Goal: Find contact information: Find contact information

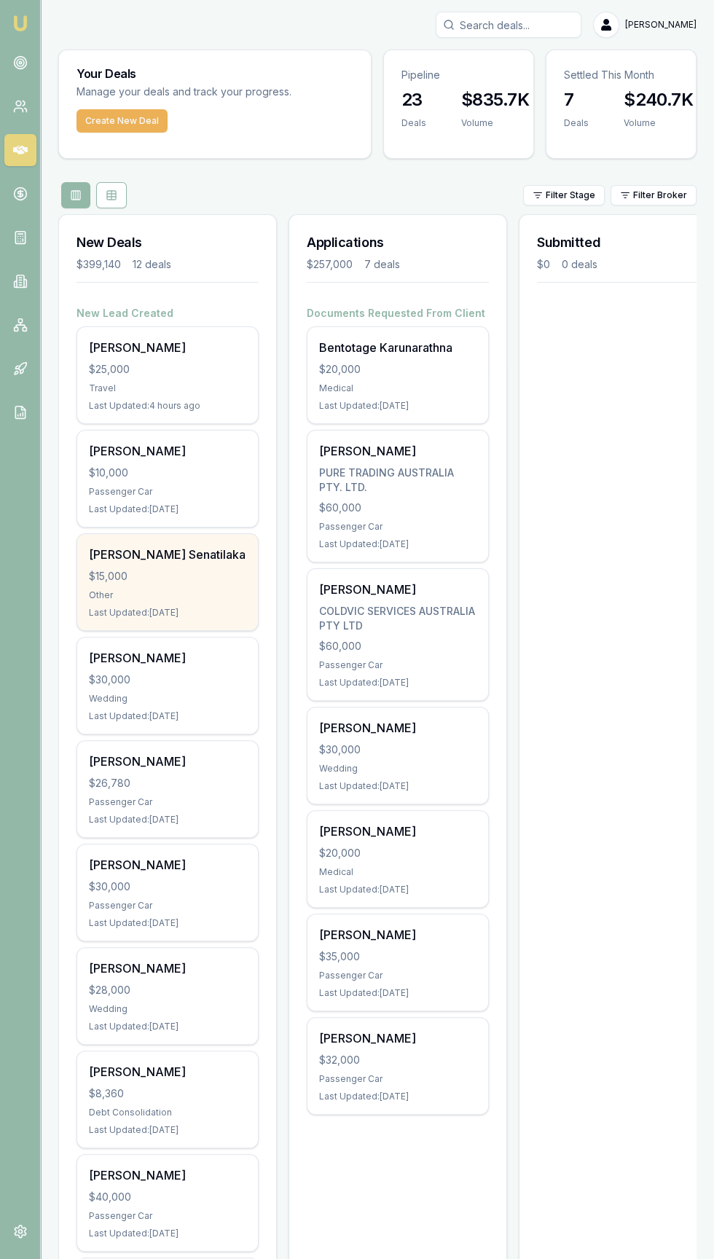
click at [119, 569] on div "$15,000" at bounding box center [167, 576] width 157 height 15
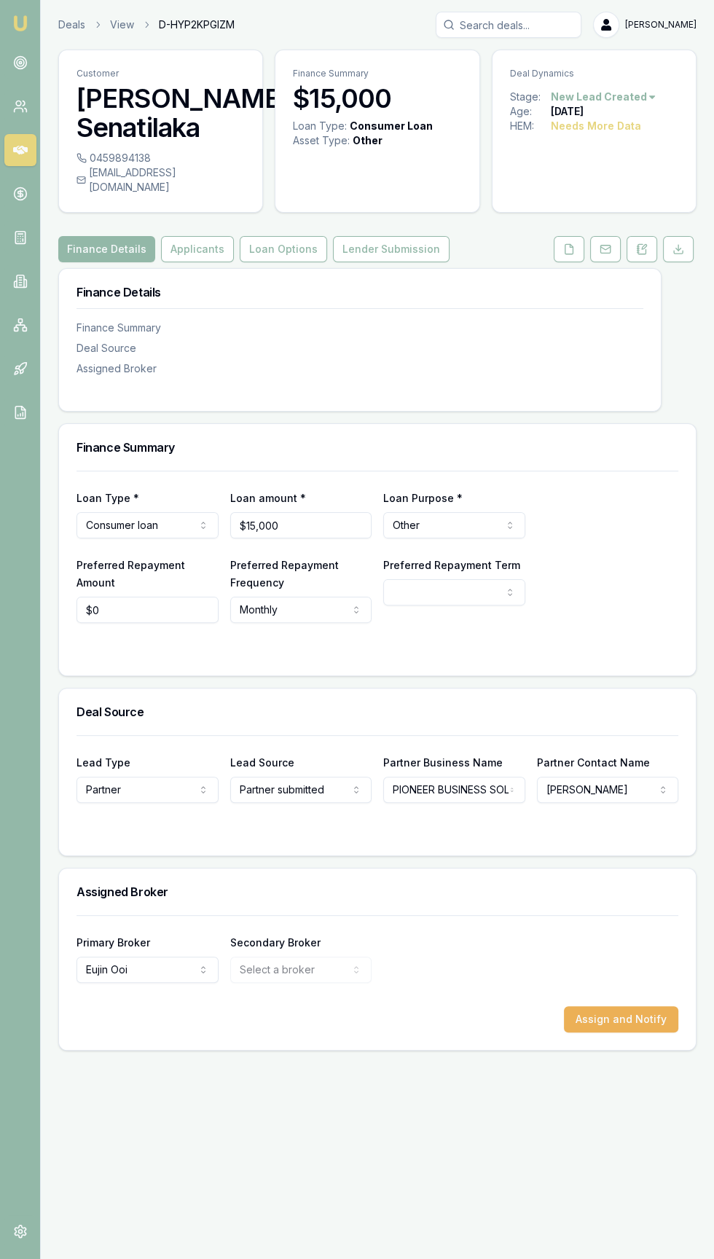
click at [119, 140] on h3 "[PERSON_NAME] Senatilaka" at bounding box center [160, 113] width 168 height 58
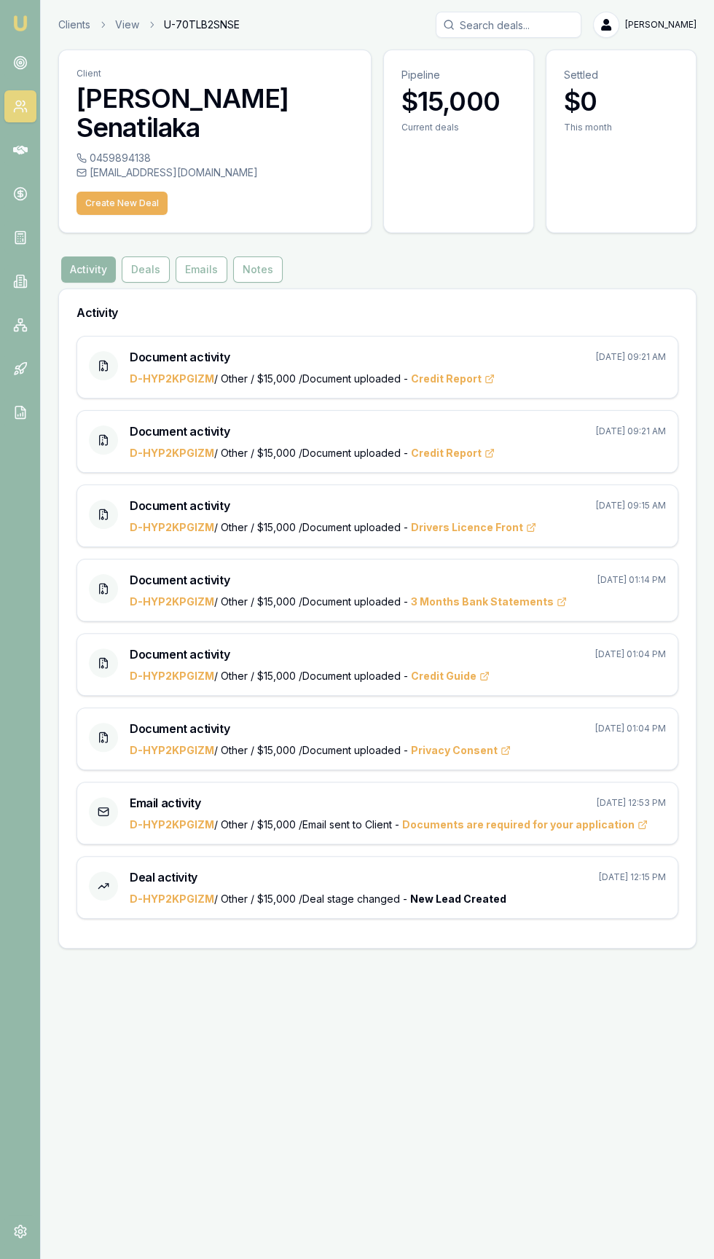
click at [105, 165] on div "[EMAIL_ADDRESS][DOMAIN_NAME]" at bounding box center [214, 172] width 277 height 15
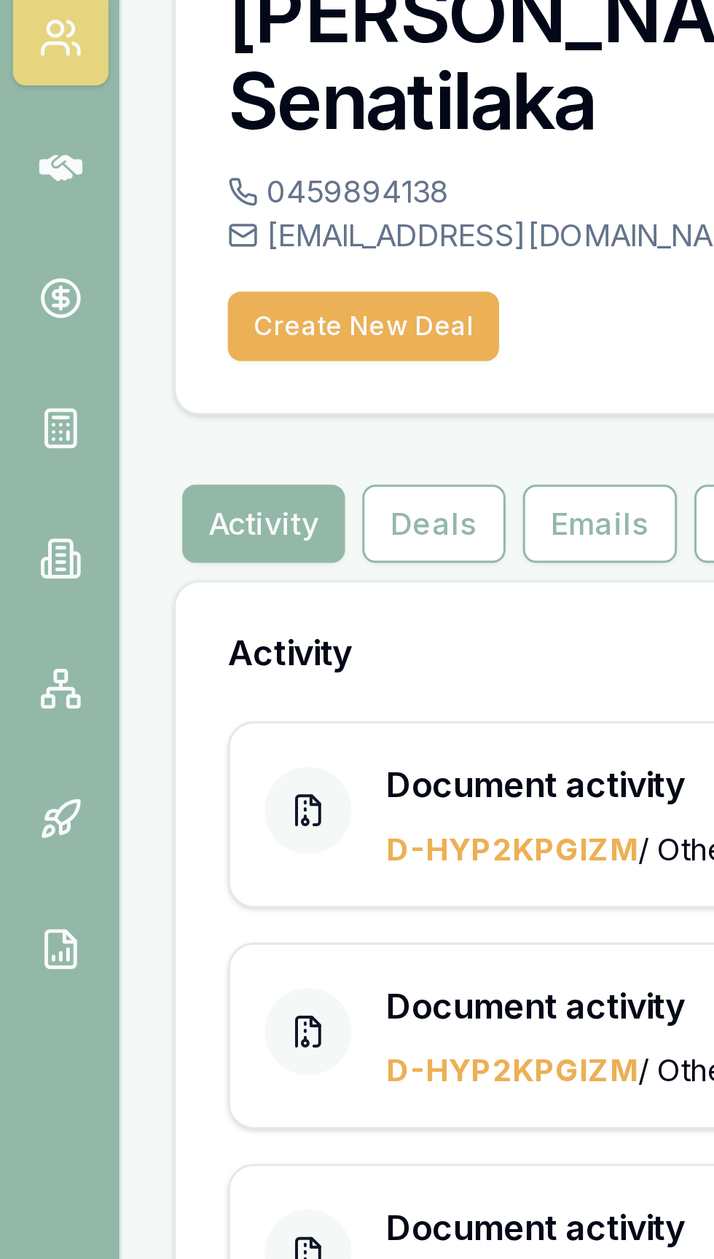
click at [105, 151] on div "0459894138" at bounding box center [214, 158] width 277 height 15
